Goal: Find specific page/section: Find specific page/section

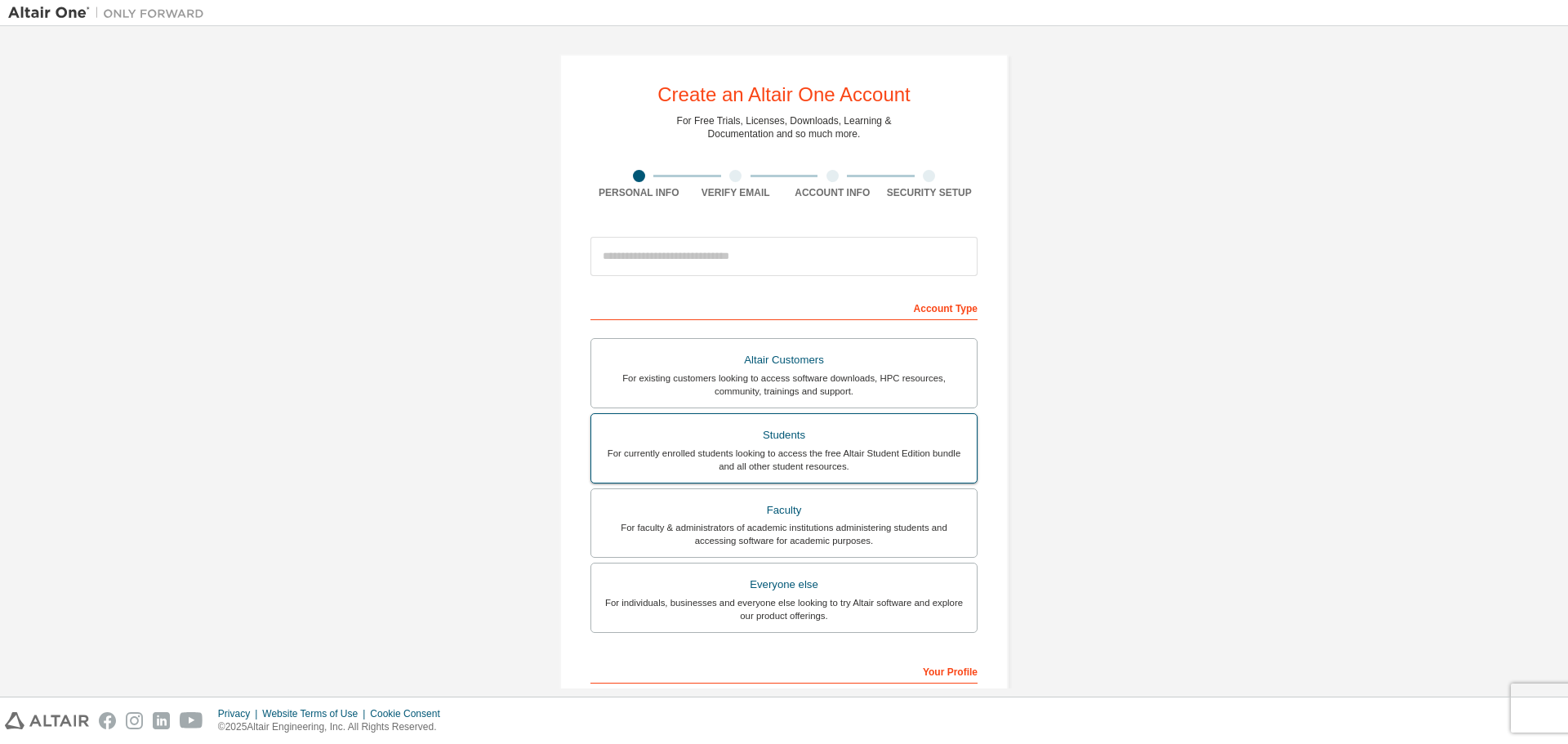
click at [856, 452] on div "For currently enrolled students looking to access the free Altair Student Editi…" at bounding box center [784, 460] width 366 height 26
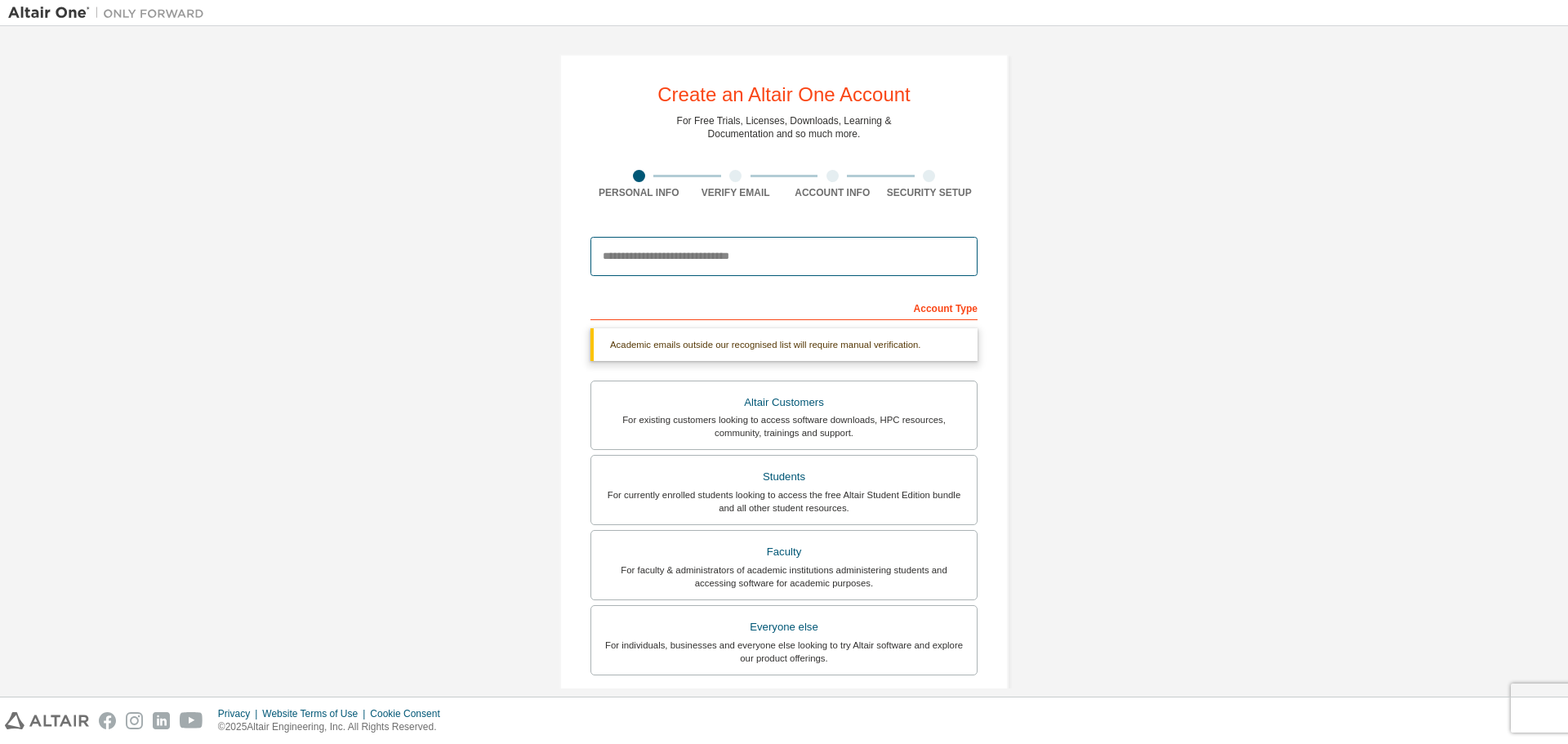
click at [780, 266] on input "email" at bounding box center [784, 256] width 387 height 39
type input "**********"
type input "*****"
type input "**********"
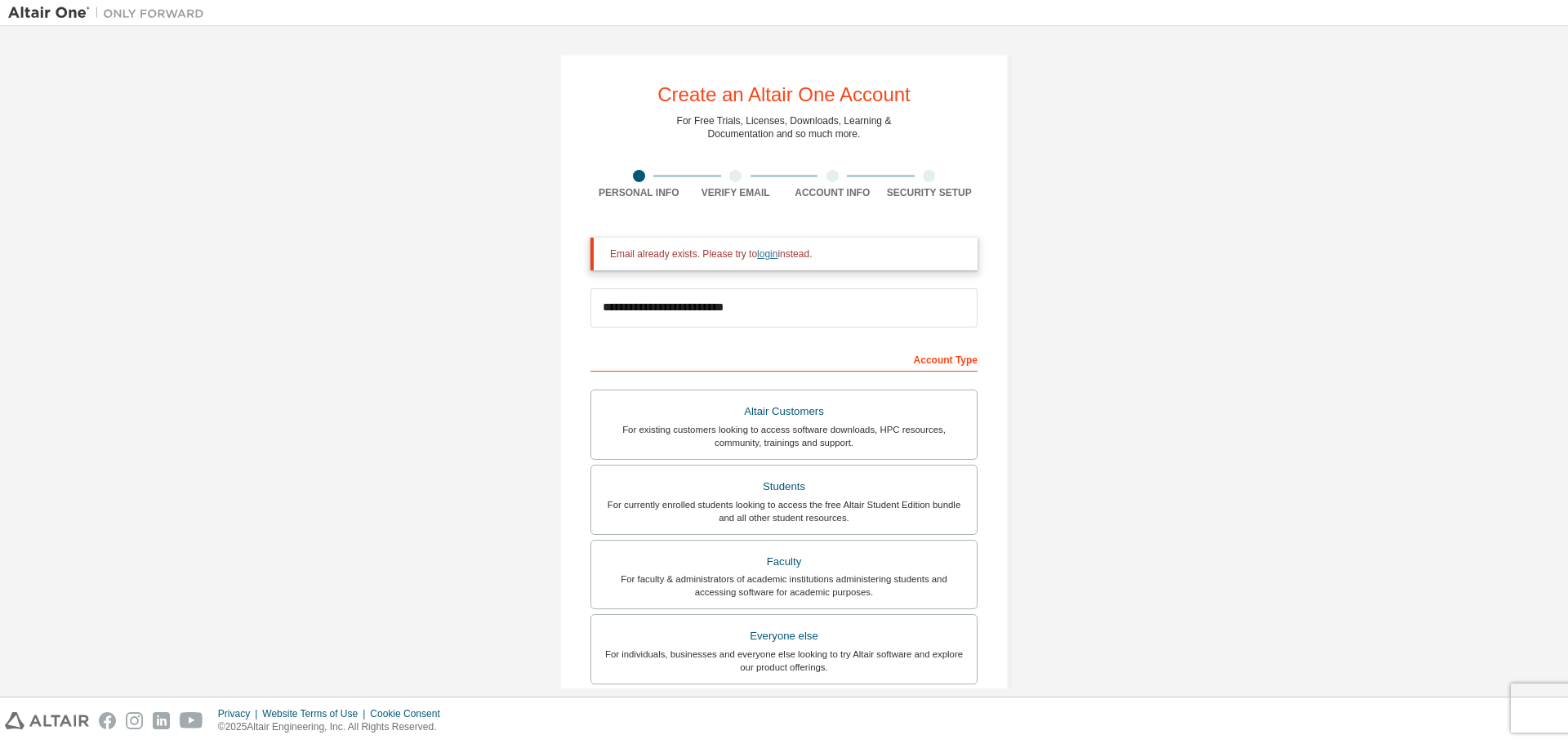
click at [762, 253] on link "login" at bounding box center [767, 254] width 20 height 11
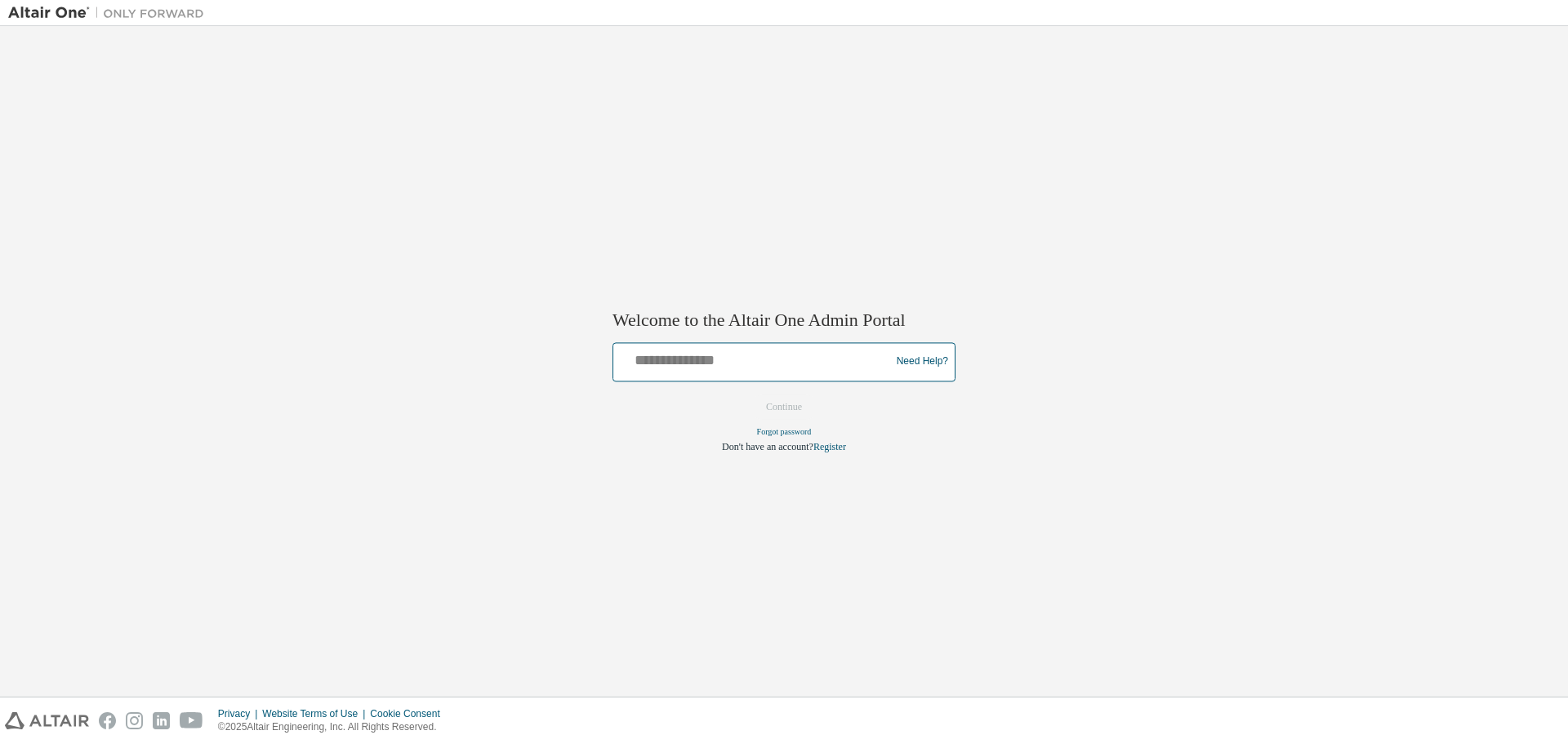
click at [717, 361] on input "text" at bounding box center [755, 358] width 268 height 24
type input "**********"
click at [805, 406] on button "Continue" at bounding box center [784, 407] width 70 height 25
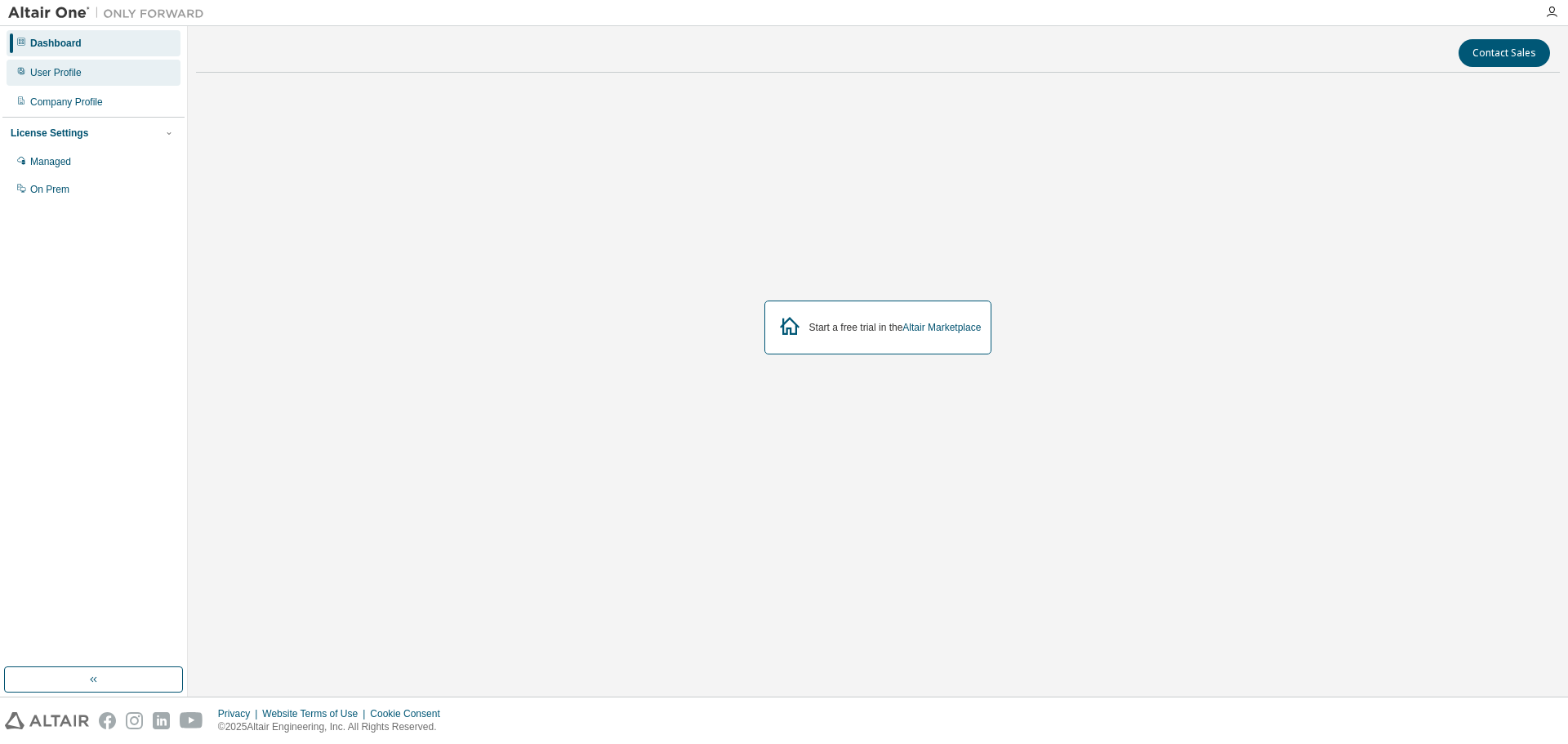
click at [54, 69] on div "User Profile" at bounding box center [55, 72] width 52 height 13
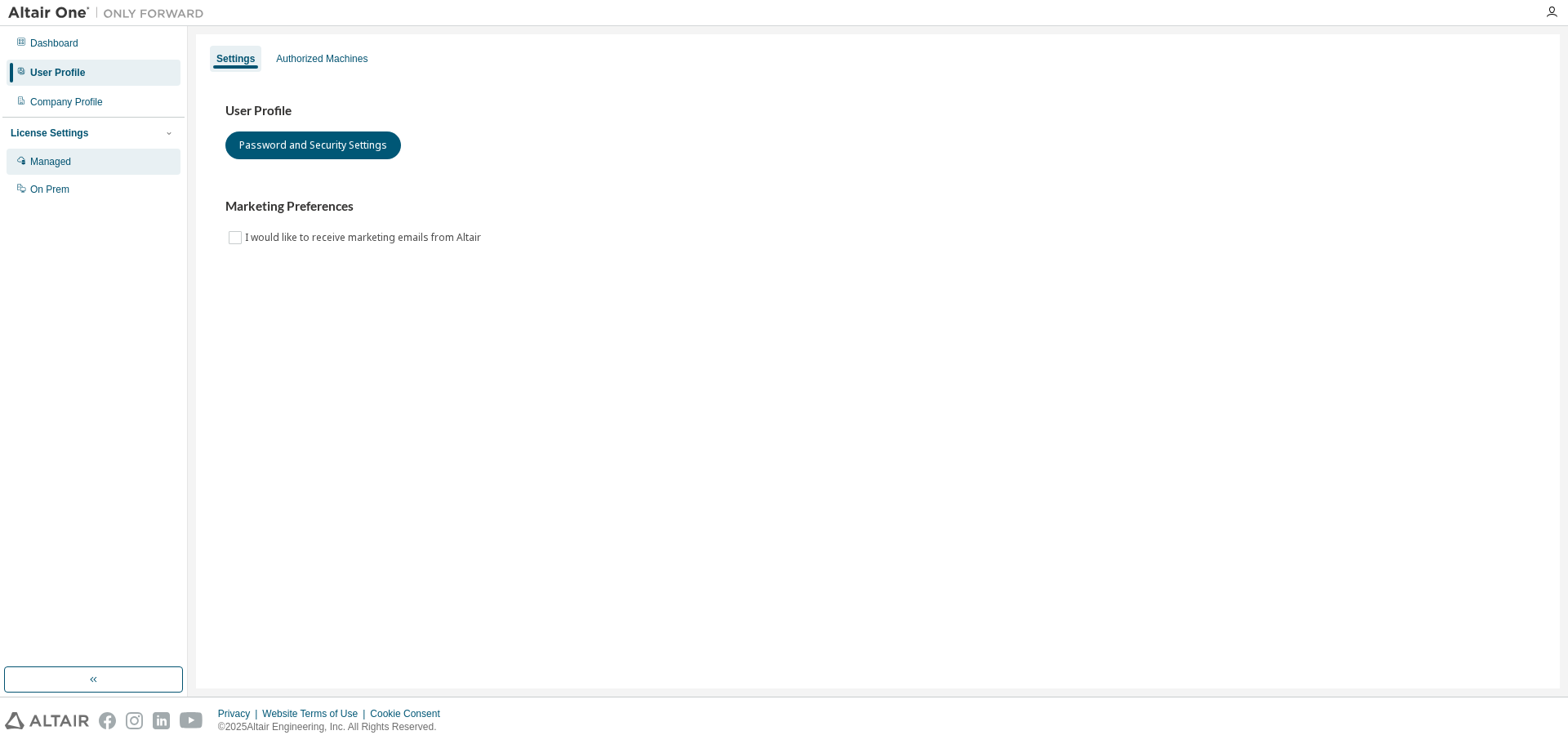
click at [41, 175] on div "Managed" at bounding box center [93, 161] width 174 height 26
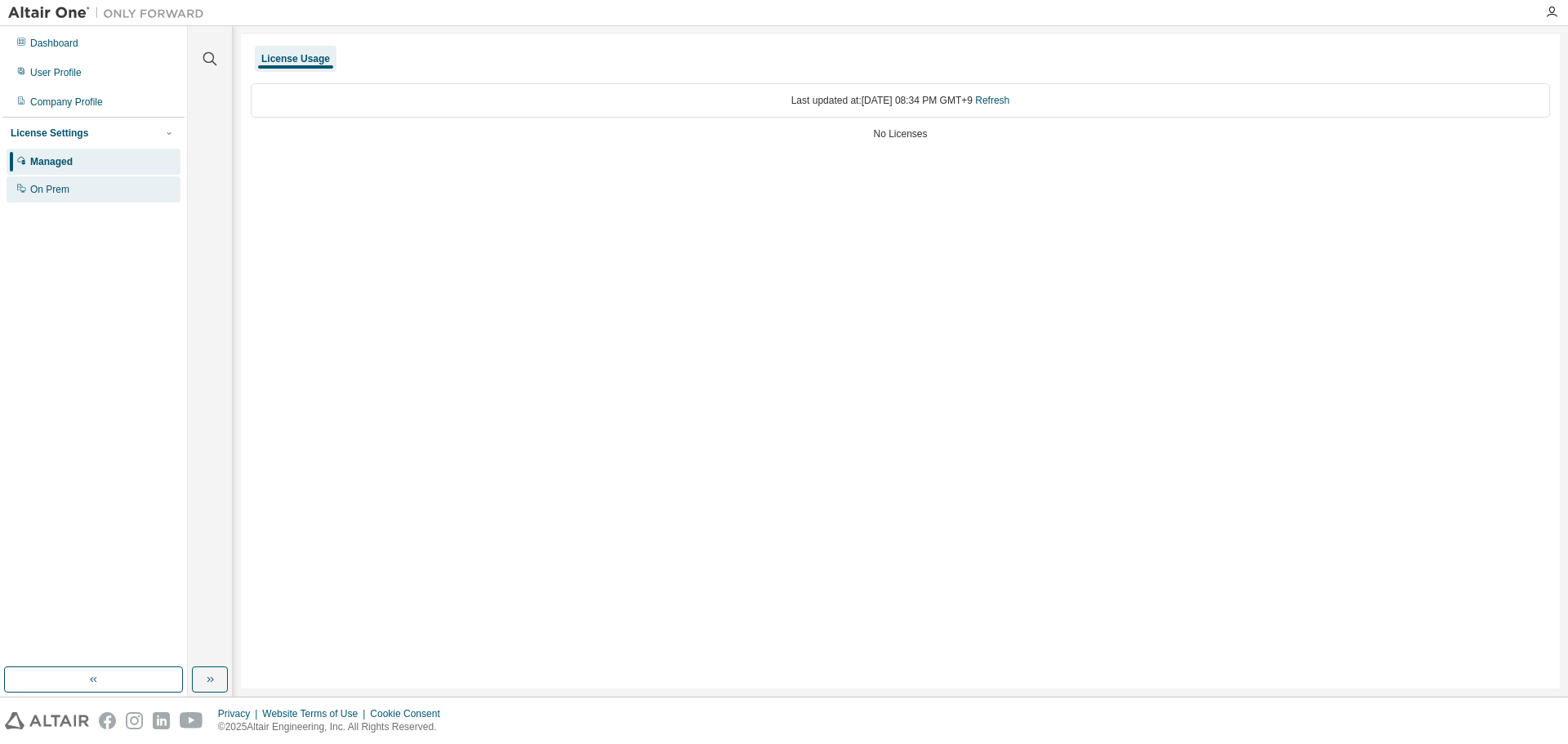
click at [88, 190] on div "On Prem" at bounding box center [93, 190] width 174 height 26
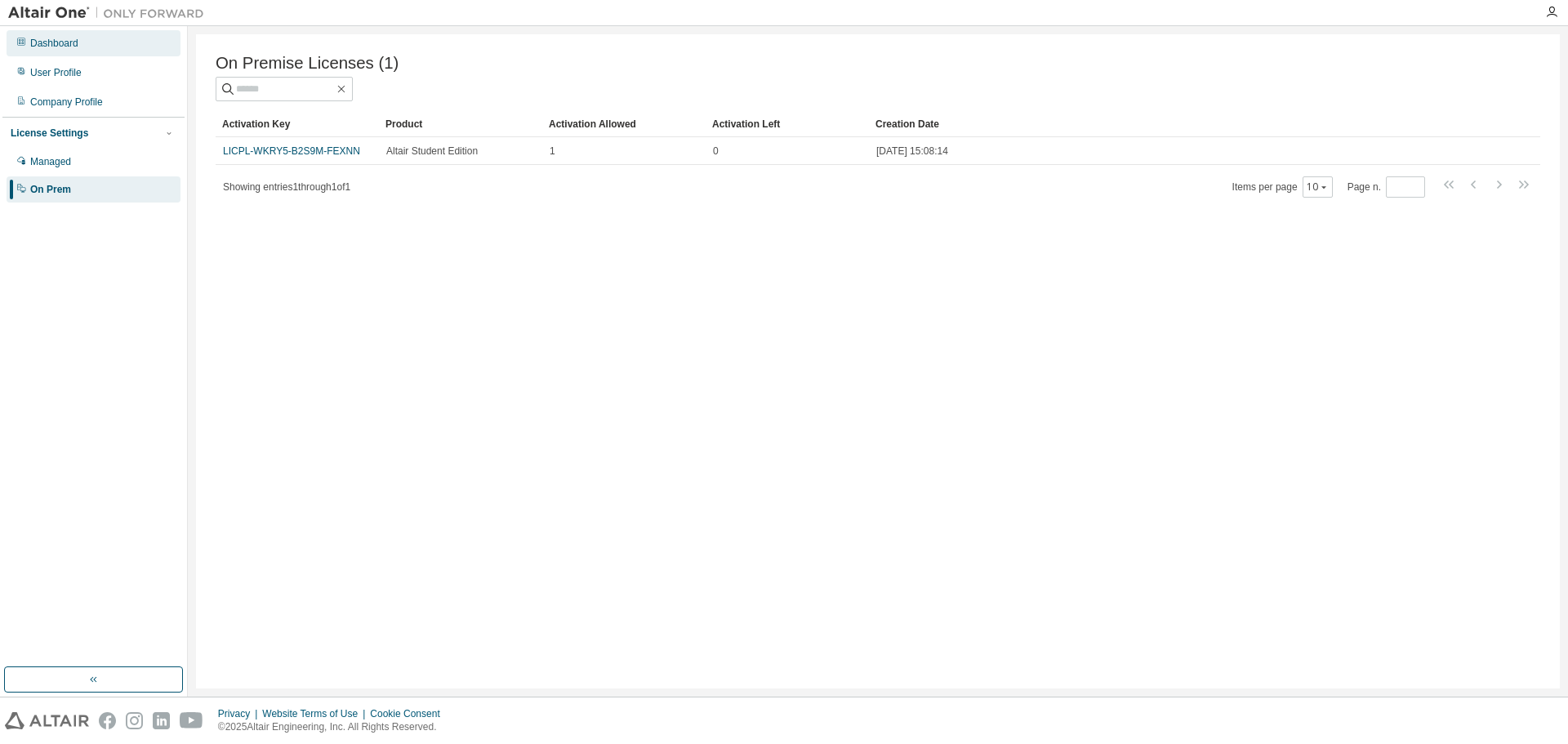
click at [75, 46] on div "Dashboard" at bounding box center [54, 43] width 48 height 13
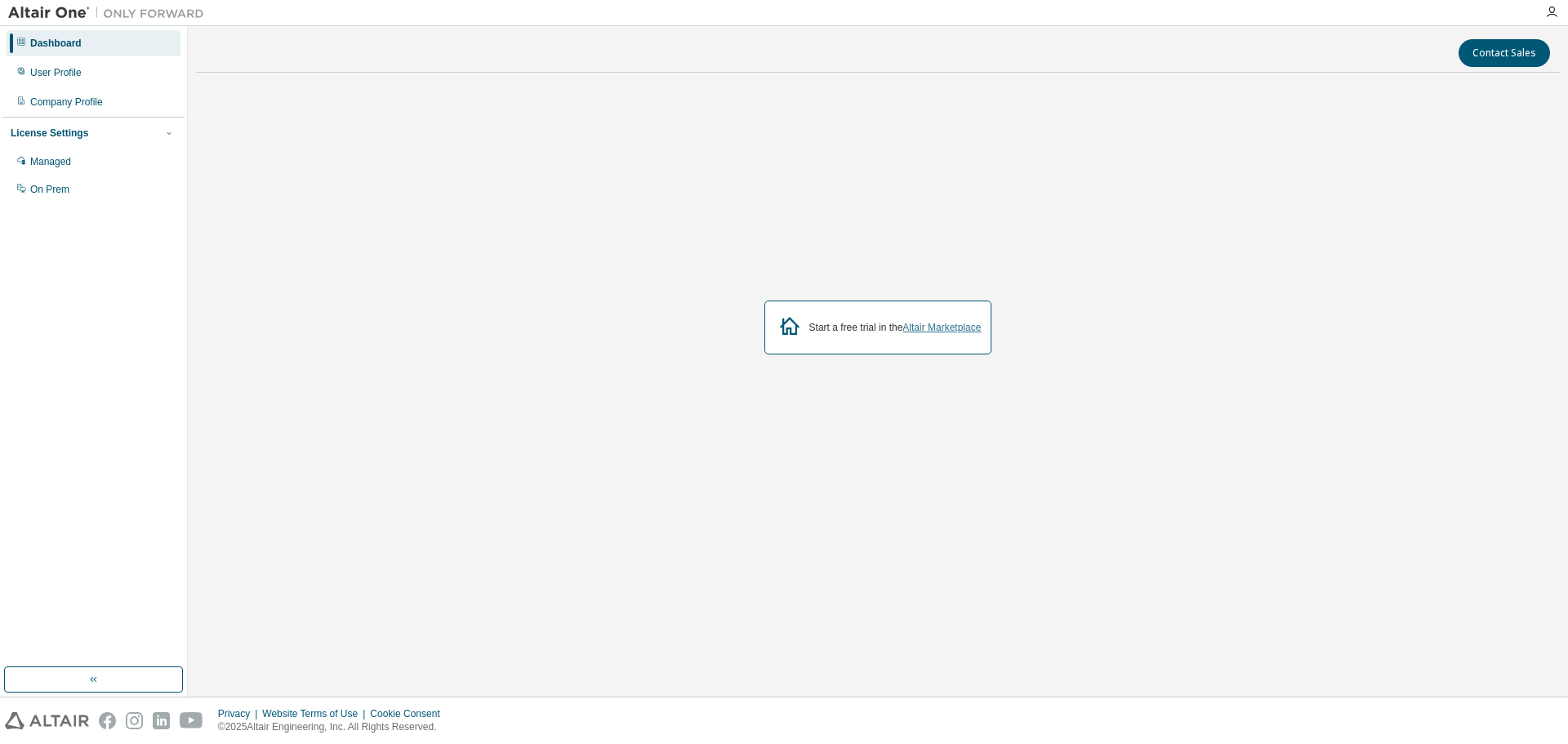
click at [942, 326] on link "Altair Marketplace" at bounding box center [942, 327] width 78 height 11
click at [51, 167] on div "Managed" at bounding box center [50, 161] width 41 height 13
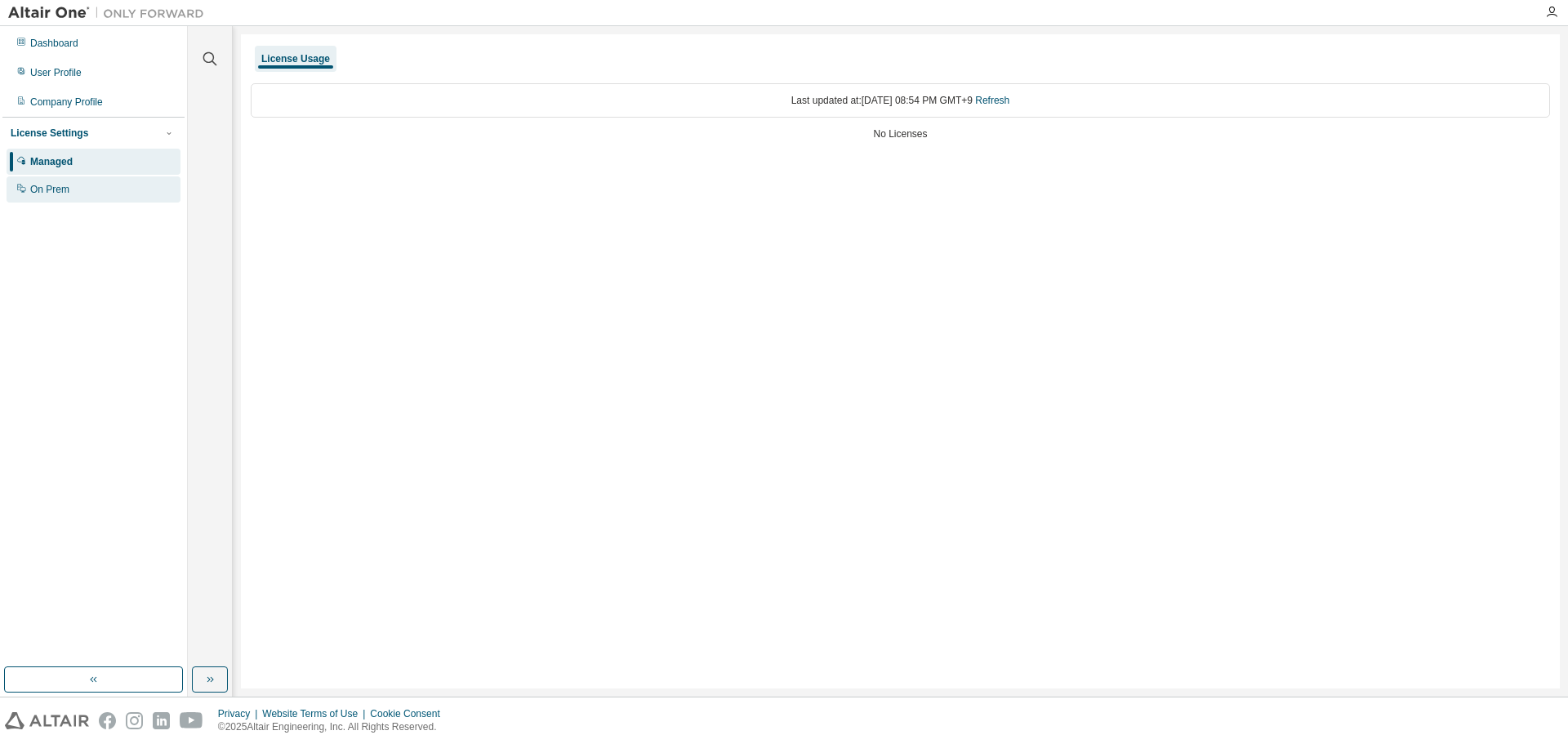
click at [48, 185] on div "On Prem" at bounding box center [49, 190] width 39 height 13
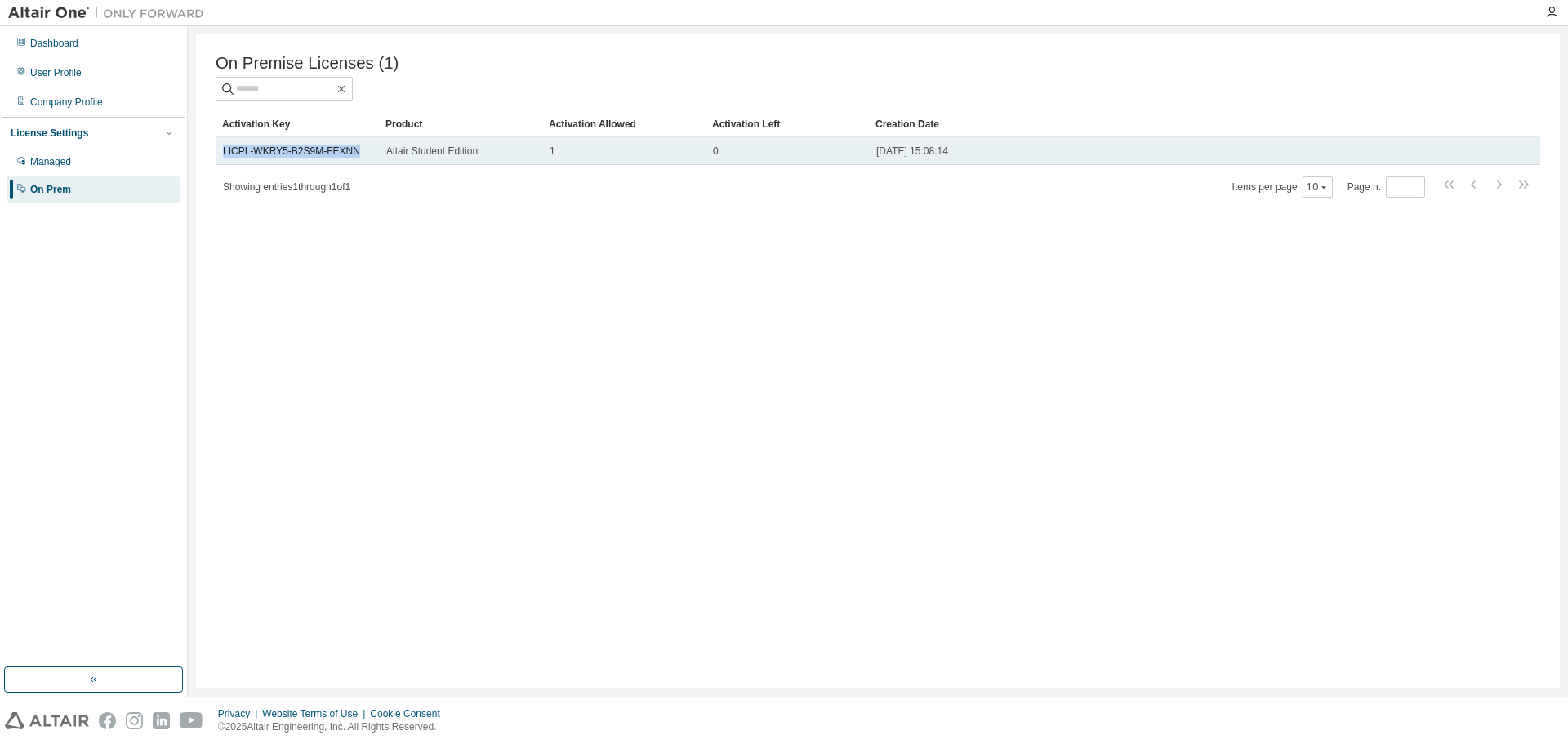
drag, startPoint x: 363, startPoint y: 160, endPoint x: 221, endPoint y: 162, distance: 142.0
click at [221, 162] on td "LICPL-WKRY5-B2S9M-FEXNN" at bounding box center [297, 151] width 163 height 28
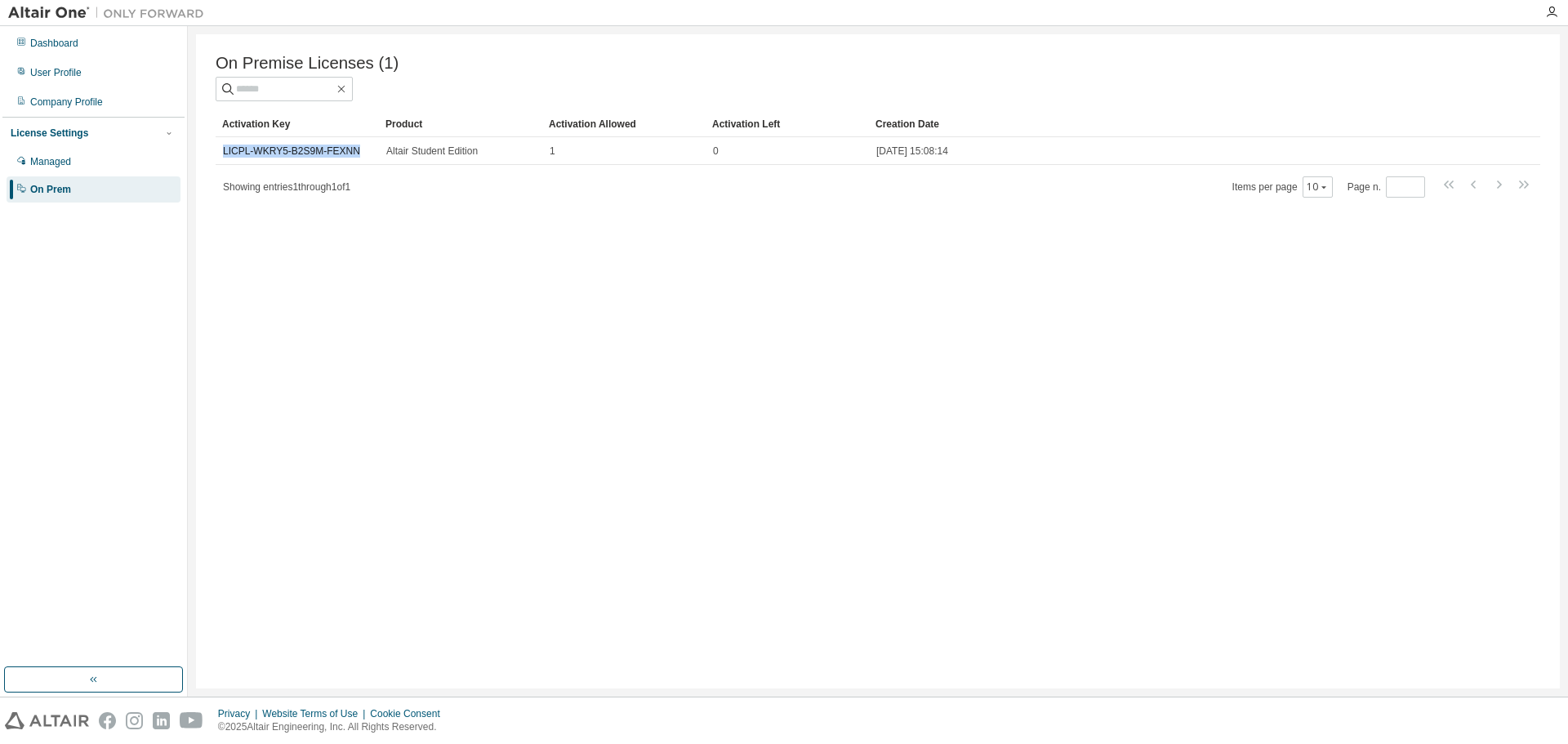
copy link "LICPL-WKRY5-B2S9M-FEXNN"
click at [50, 166] on div "Managed" at bounding box center [50, 161] width 41 height 13
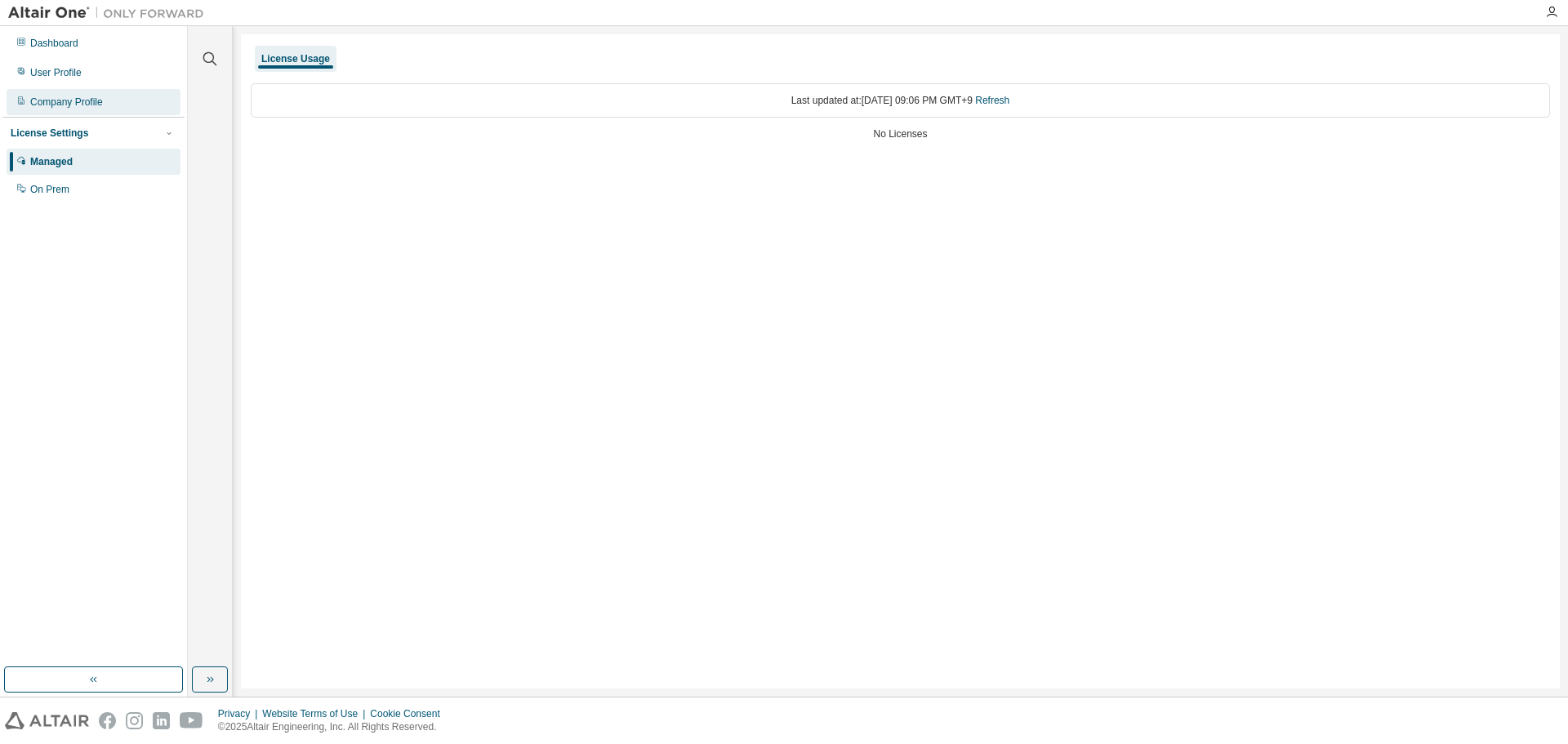
click at [74, 107] on div "Company Profile" at bounding box center [66, 102] width 73 height 13
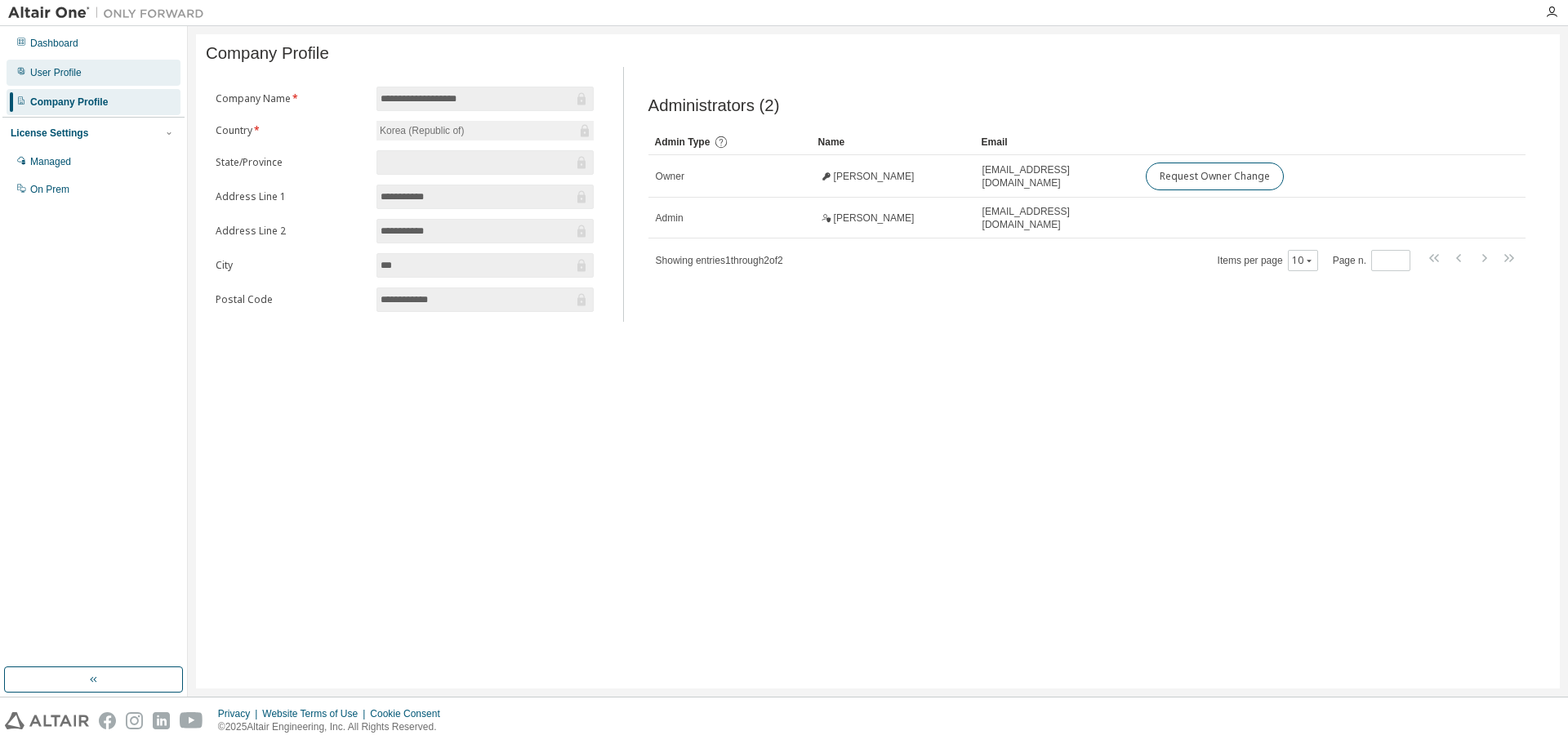
click at [97, 82] on div "User Profile" at bounding box center [93, 73] width 174 height 26
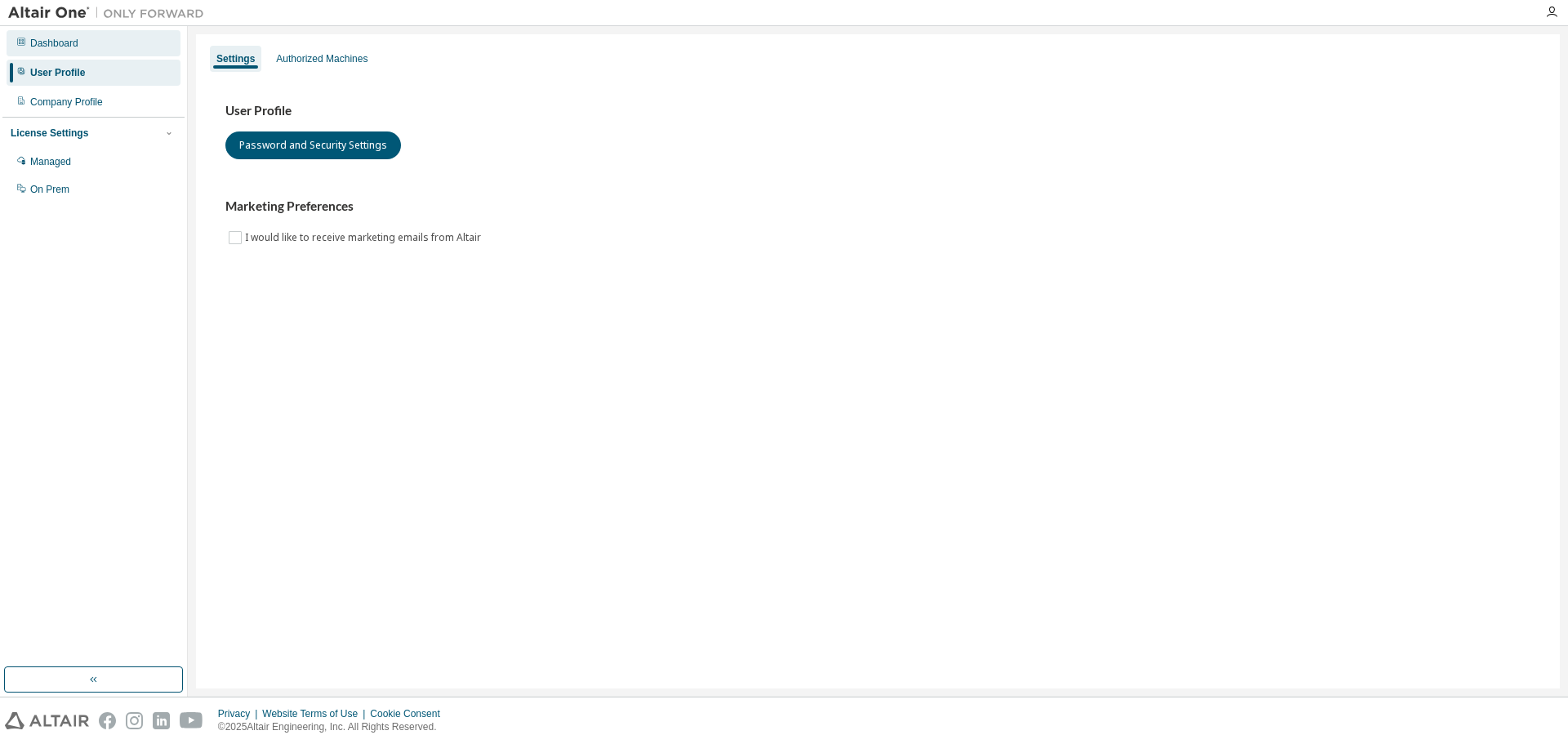
click at [65, 53] on div "Dashboard" at bounding box center [93, 43] width 174 height 26
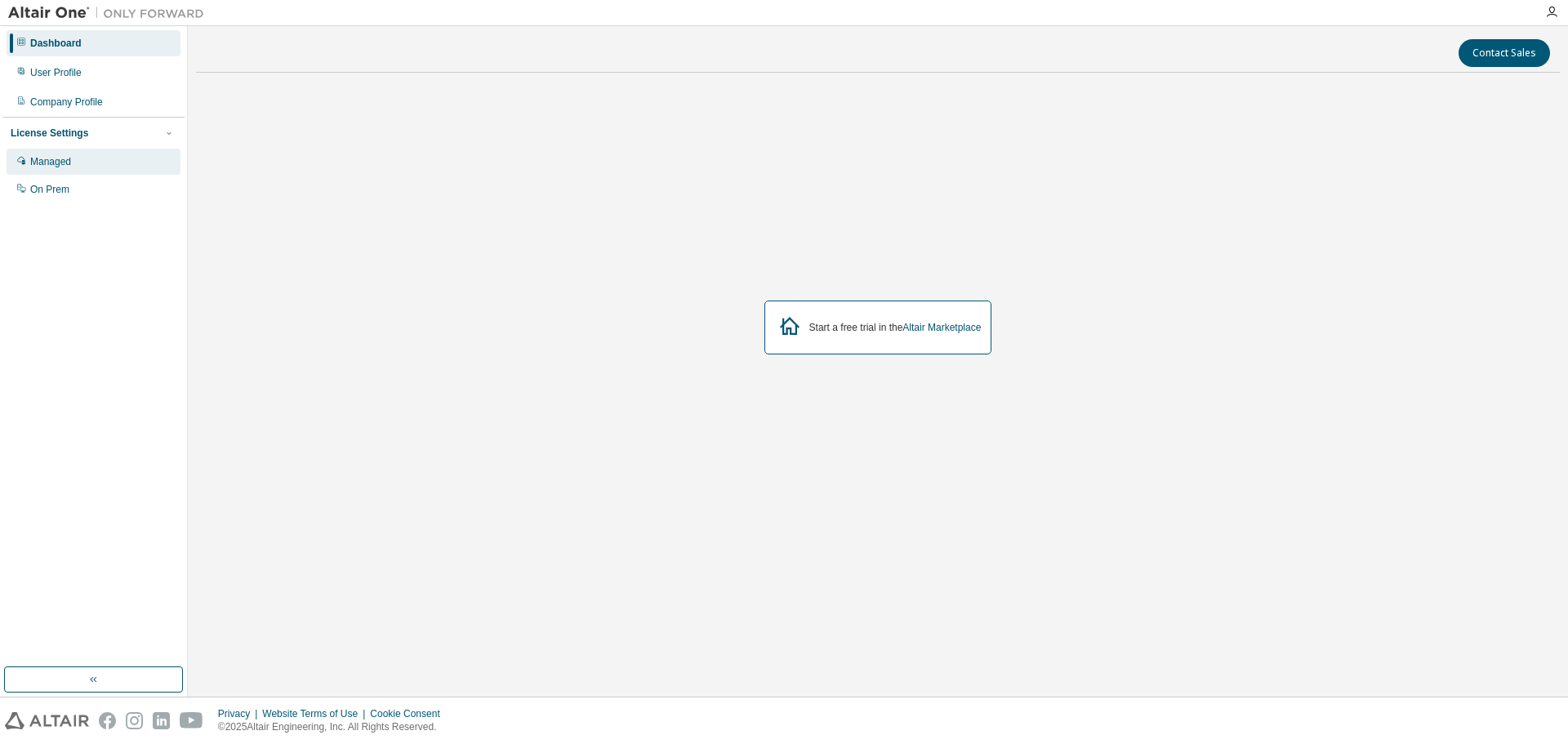
click at [56, 160] on div "Managed" at bounding box center [50, 161] width 41 height 13
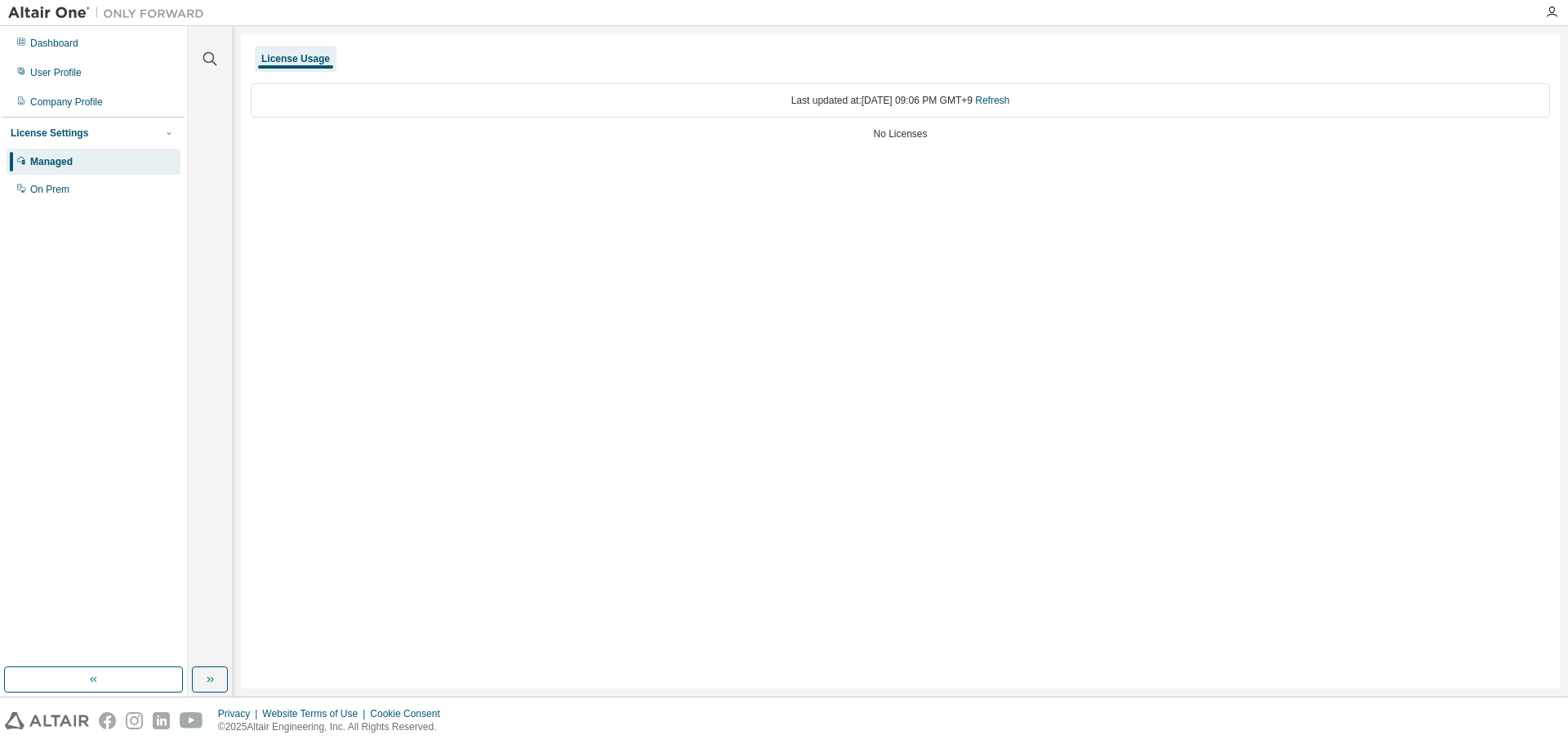
click at [80, 176] on div "Managed On Prem" at bounding box center [94, 175] width 183 height 54
click at [65, 183] on div "On Prem" at bounding box center [93, 190] width 174 height 26
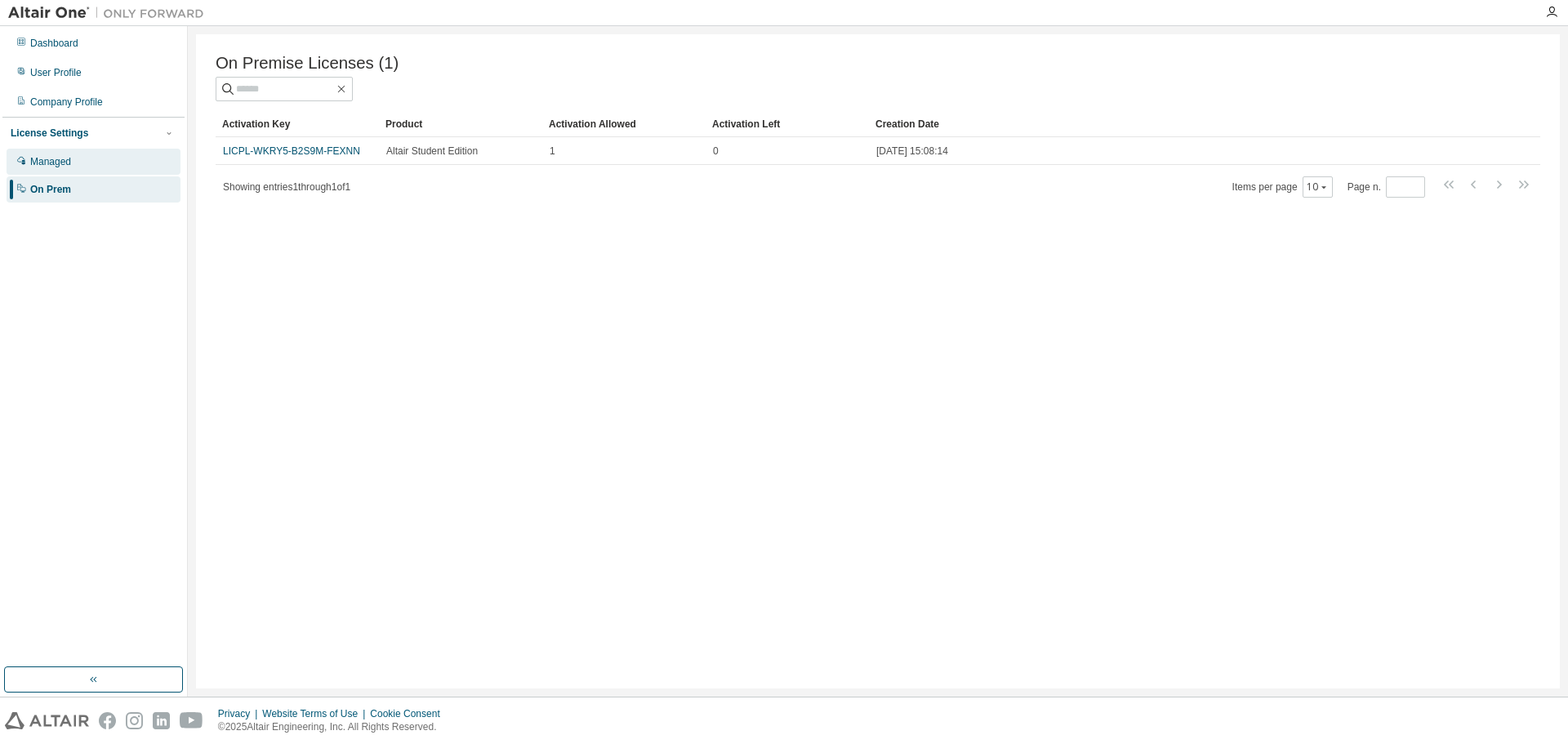
click at [46, 164] on div "Managed" at bounding box center [50, 161] width 41 height 13
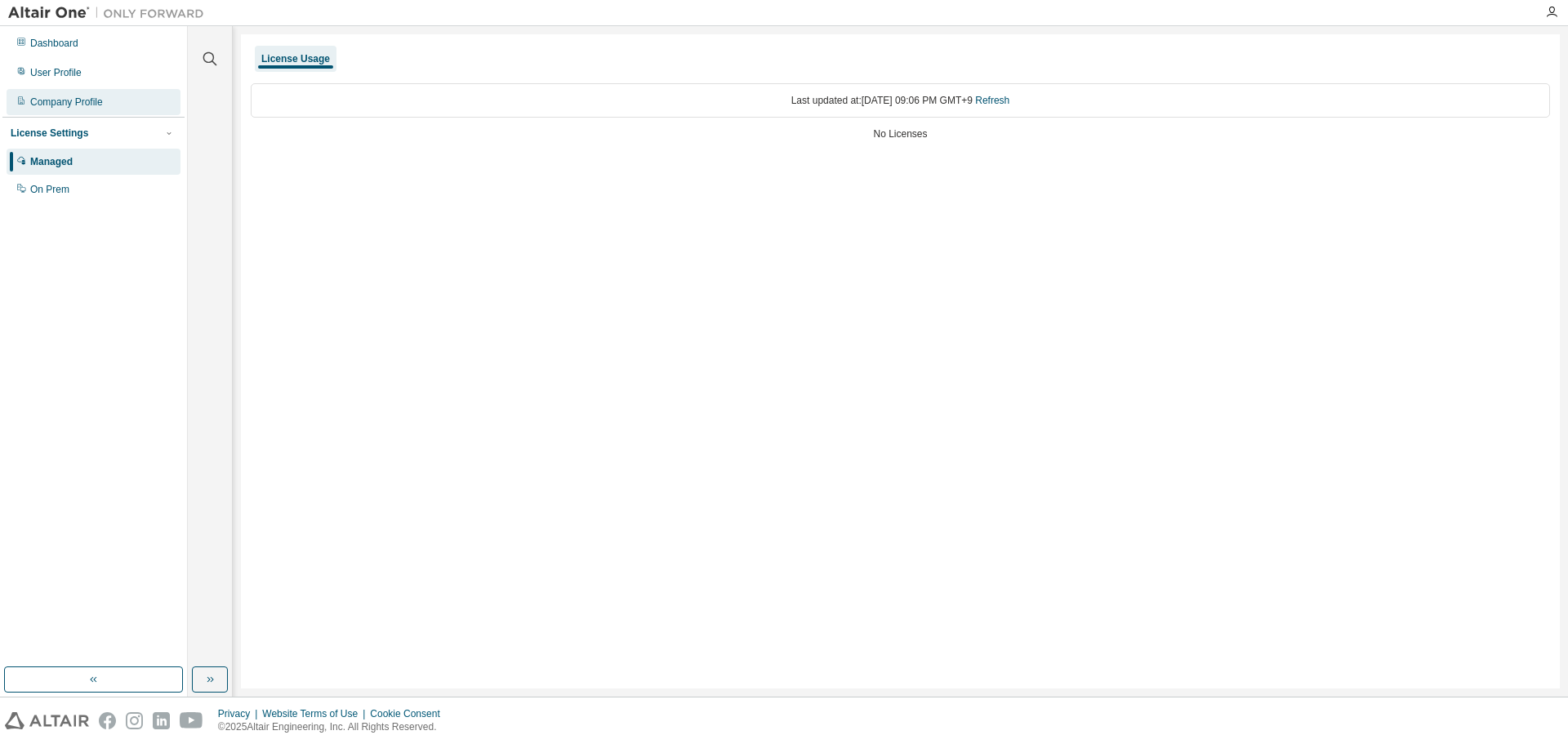
click at [48, 101] on div "Company Profile" at bounding box center [66, 102] width 73 height 13
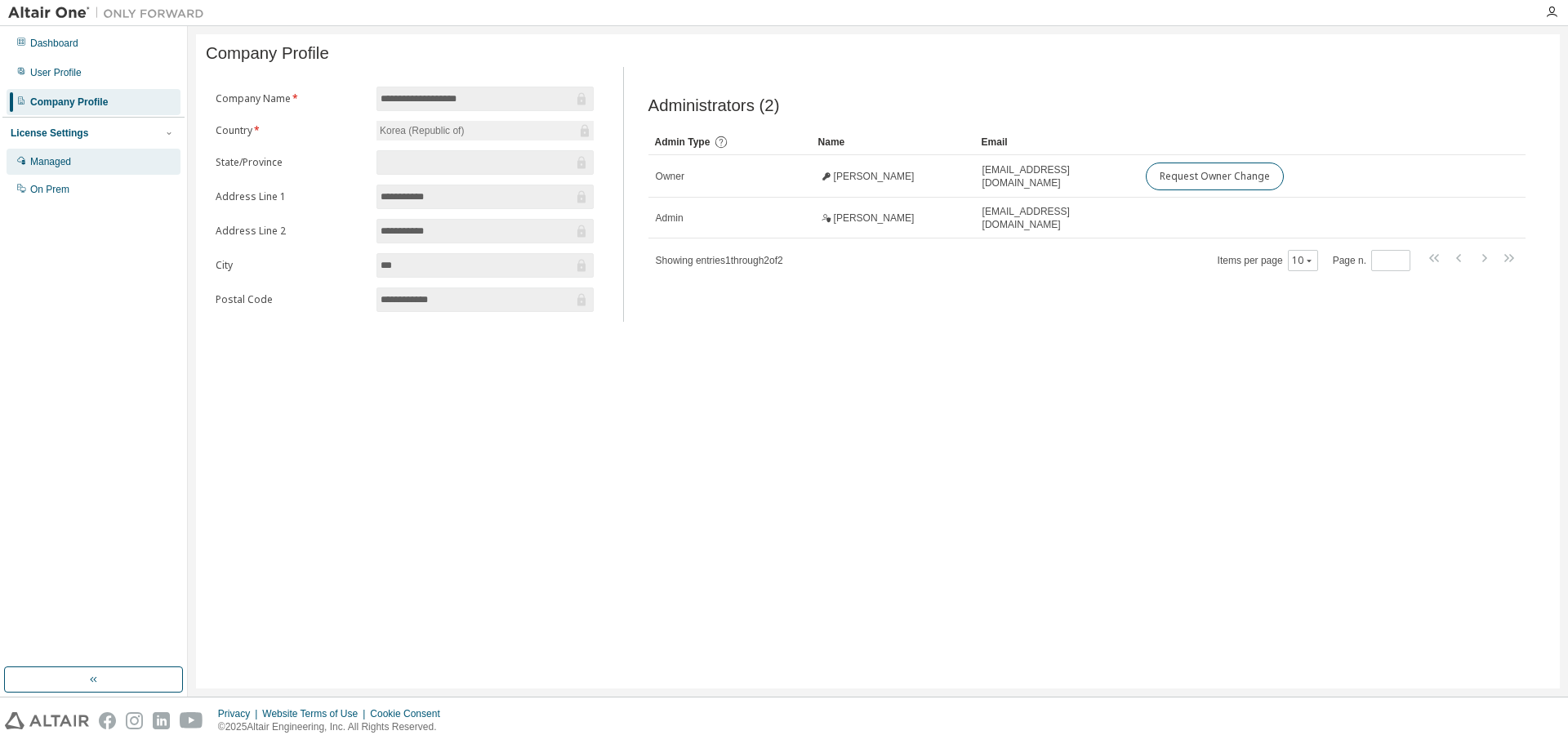
click at [47, 164] on div "Managed" at bounding box center [50, 161] width 41 height 13
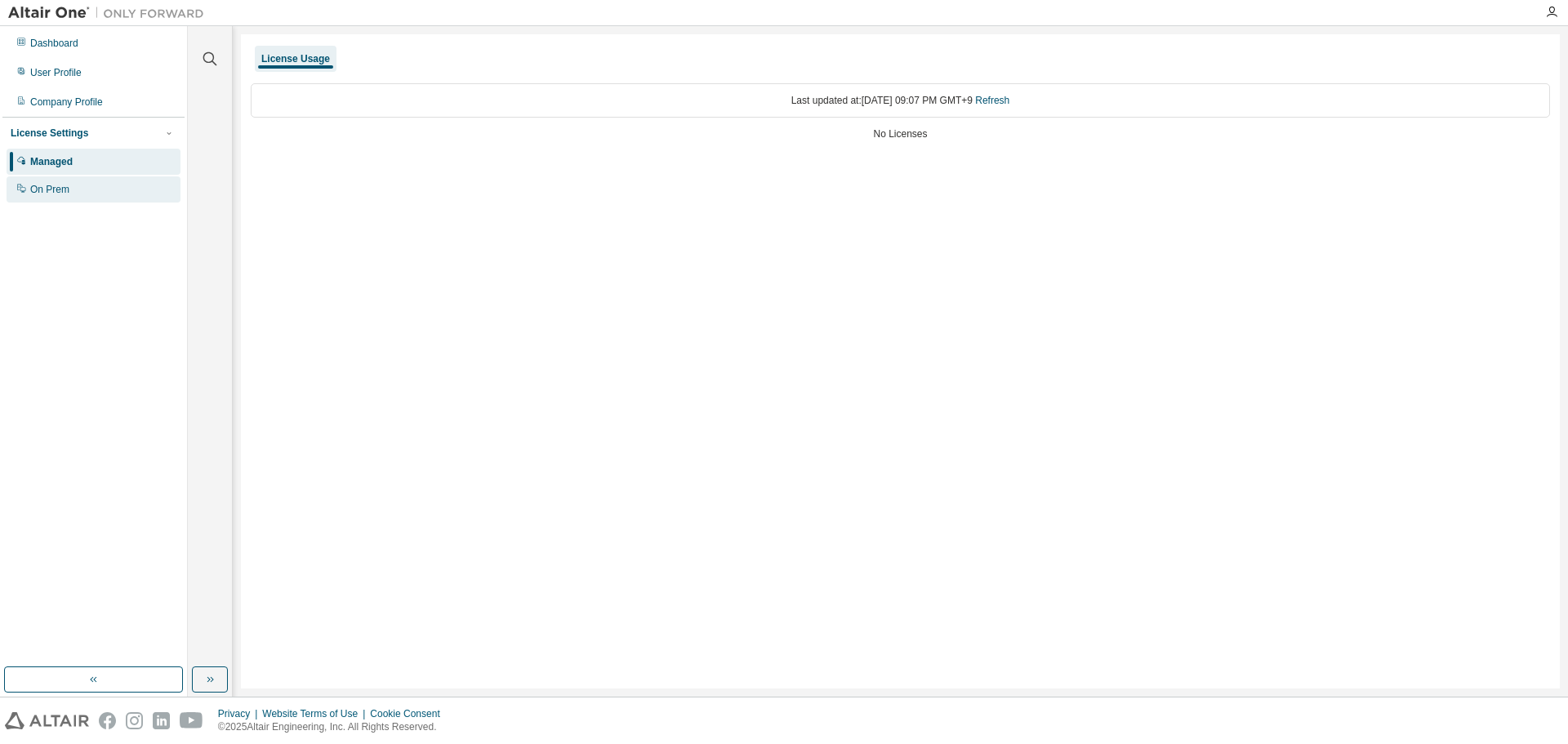
click at [90, 196] on div "On Prem" at bounding box center [93, 190] width 174 height 26
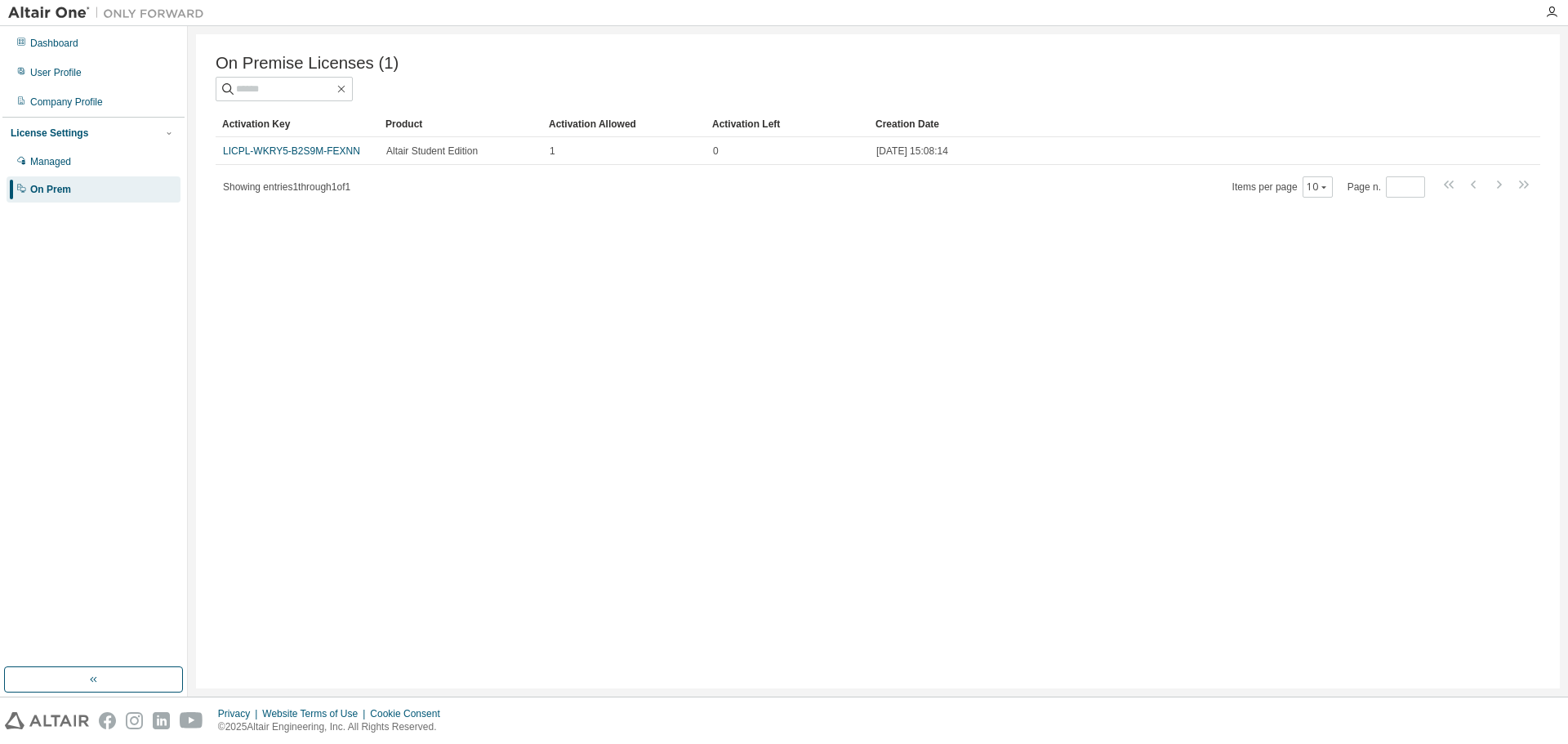
click at [586, 302] on div "On Premise Licenses (1) Clear Load Save Save As Field Operator Value Select fil…" at bounding box center [877, 361] width 1364 height 655
drag, startPoint x: 586, startPoint y: 302, endPoint x: 609, endPoint y: 453, distance: 152.7
click at [391, 272] on div "On Premise Licenses (1) Clear Load Save Save As Field Operator Value Select fil…" at bounding box center [877, 361] width 1364 height 655
click at [99, 685] on icon "button" at bounding box center [94, 679] width 13 height 13
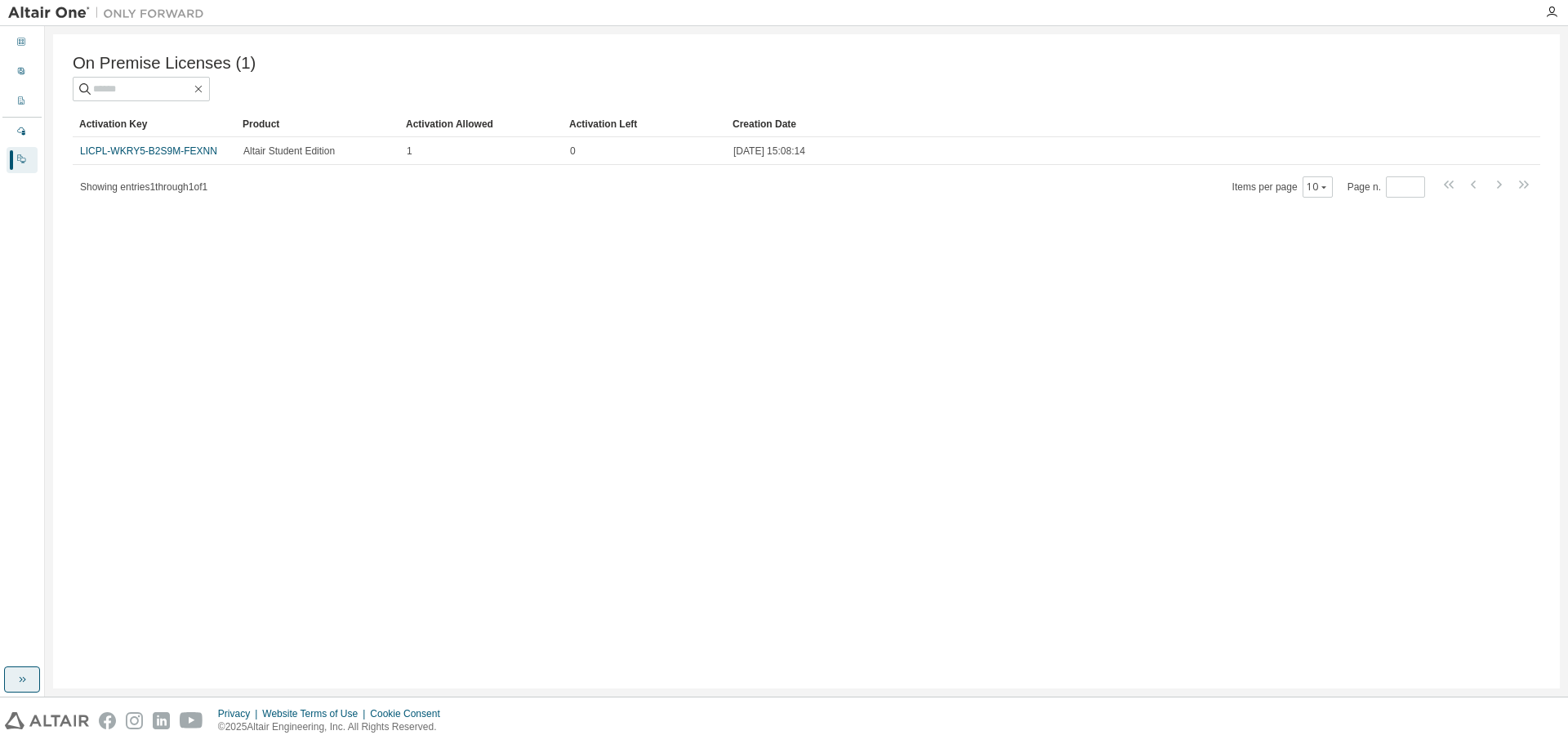
click at [99, 684] on div "On Premise Licenses (1) Clear Load Save Save As Field Operator Value Select fil…" at bounding box center [807, 361] width 1507 height 655
click at [30, 685] on button "button" at bounding box center [22, 680] width 36 height 26
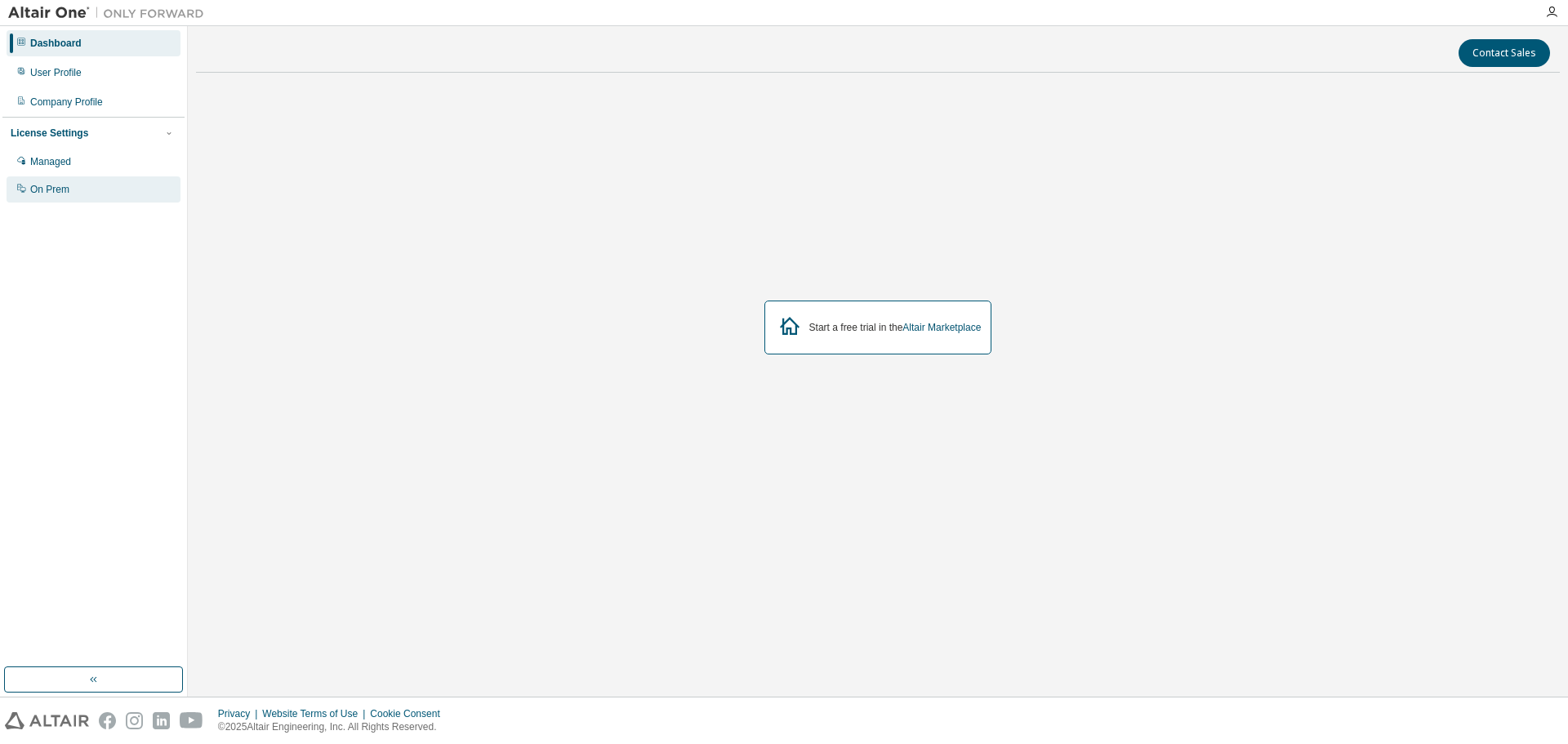
click at [57, 184] on div "On Prem" at bounding box center [49, 190] width 39 height 13
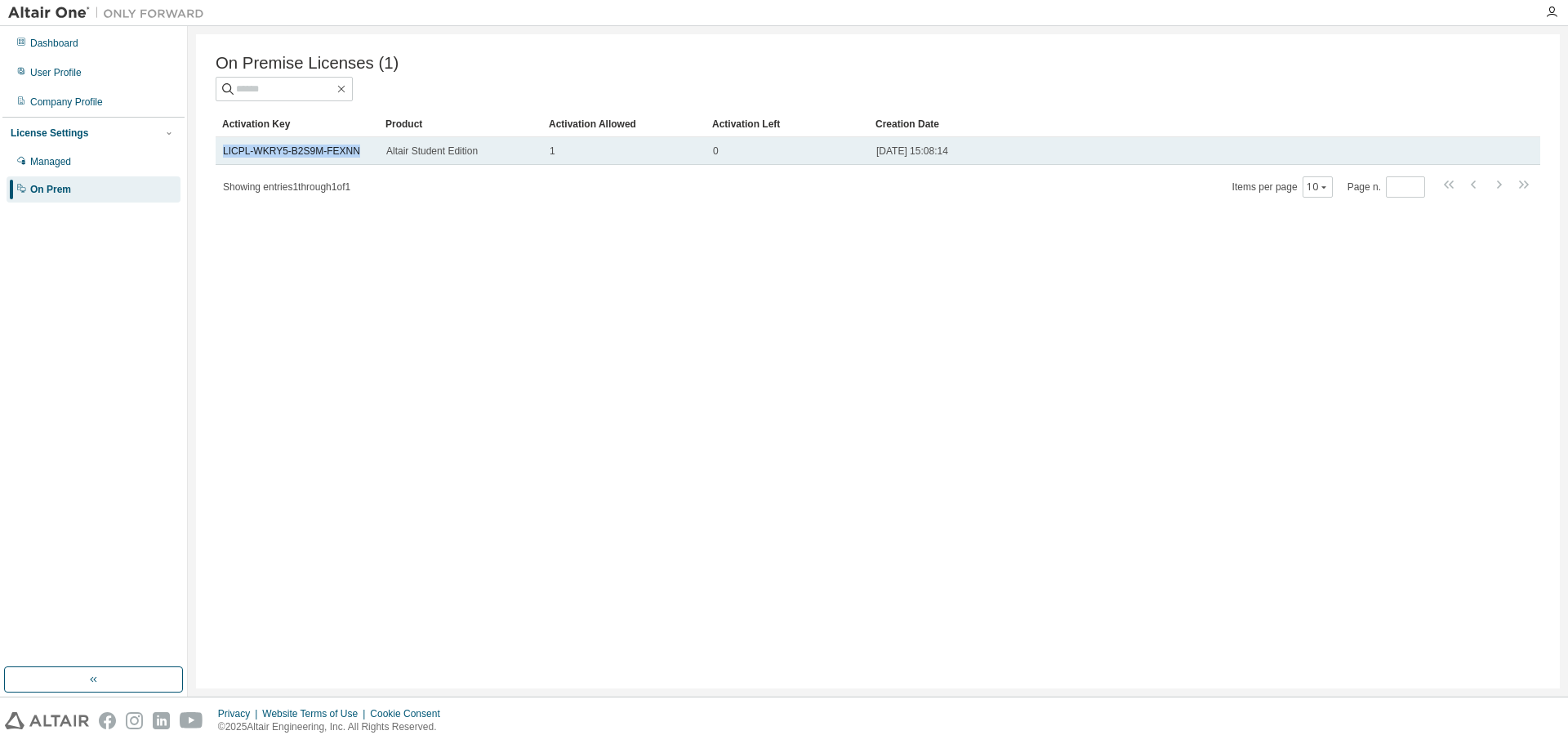
drag, startPoint x: 353, startPoint y: 156, endPoint x: 222, endPoint y: 157, distance: 131.0
click at [222, 157] on td "LICPL-WKRY5-B2S9M-FEXNN" at bounding box center [297, 151] width 163 height 28
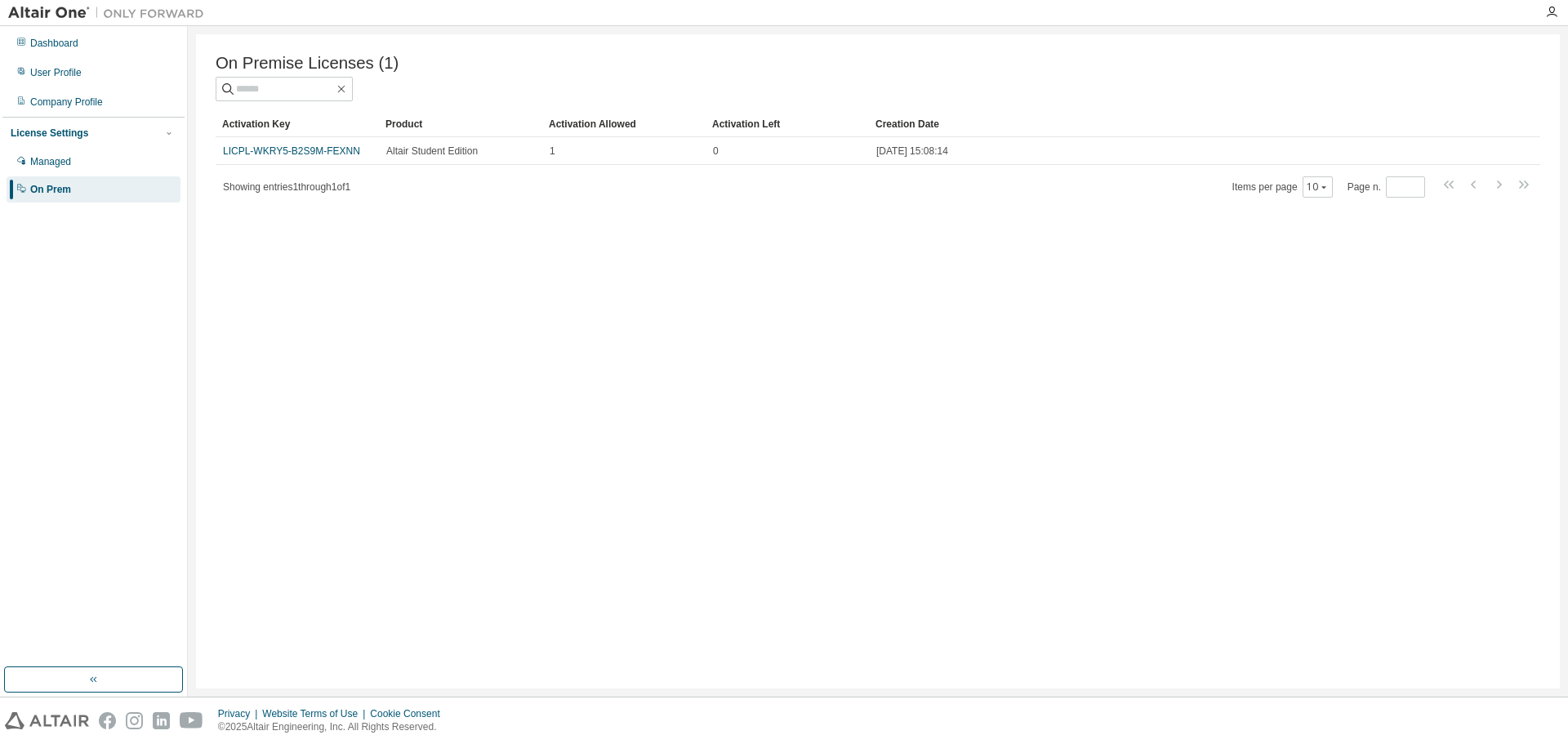
click at [683, 526] on div "On Premise Licenses (1) Clear Load Save Save As Field Operator Value Select fil…" at bounding box center [877, 361] width 1364 height 655
click at [509, 512] on div "On Premise Licenses (1) Clear Load Save Save As Field Operator Value Select fil…" at bounding box center [877, 361] width 1364 height 655
